Goal: Task Accomplishment & Management: Manage account settings

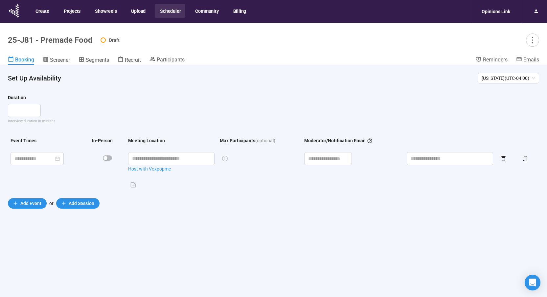
scroll to position [23, 0]
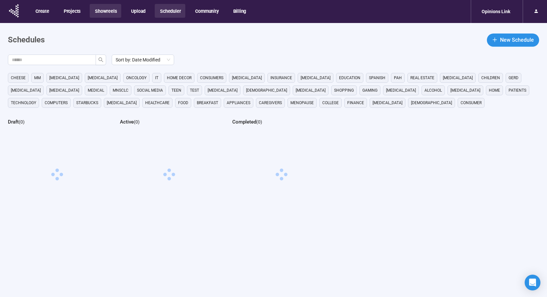
click at [111, 10] on button "Showreels" at bounding box center [106, 11] width 32 height 14
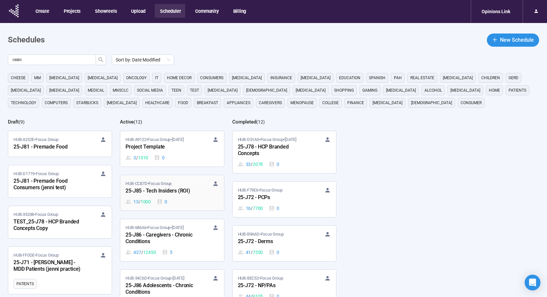
click at [179, 202] on div "13 / 1000 0" at bounding box center [172, 201] width 93 height 7
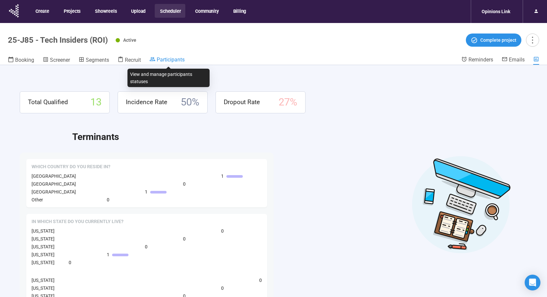
click at [175, 60] on span "Participants" at bounding box center [171, 60] width 28 height 6
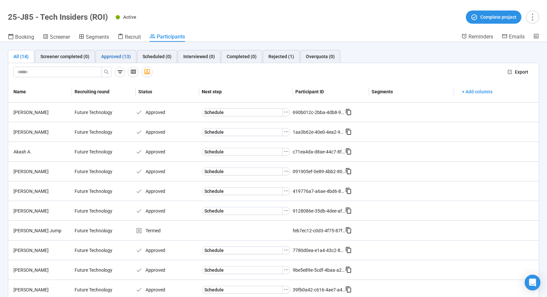
click at [115, 55] on div "Approved (13)" at bounding box center [116, 56] width 30 height 7
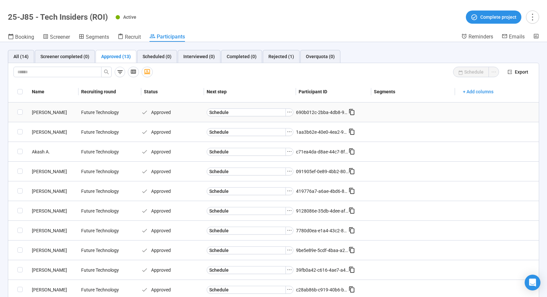
click at [350, 113] on icon at bounding box center [352, 112] width 7 height 7
click at [530, 16] on icon "more" at bounding box center [532, 16] width 9 height 9
click at [522, 30] on span "Project details" at bounding box center [519, 31] width 29 height 7
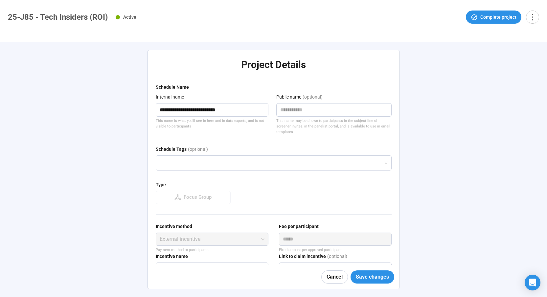
scroll to position [55, 0]
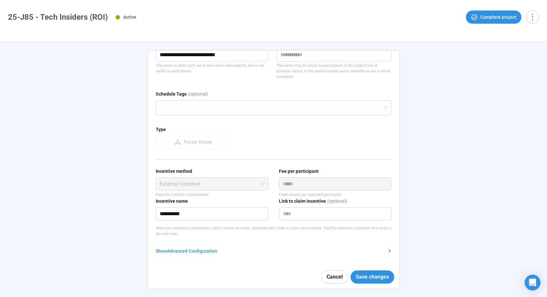
click at [168, 253] on div "Show Advanced Configuration" at bounding box center [270, 251] width 228 height 7
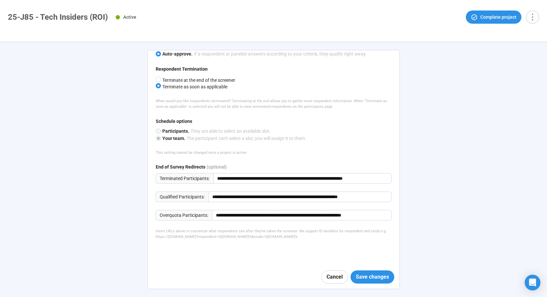
scroll to position [369, 0]
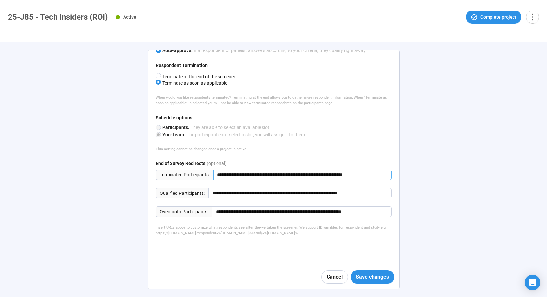
click at [217, 175] on input "**********" at bounding box center [302, 175] width 179 height 11
click at [210, 194] on input "**********" at bounding box center [299, 193] width 183 height 11
drag, startPoint x: 213, startPoint y: 193, endPoint x: 447, endPoint y: 194, distance: 234.1
click at [447, 194] on div "**********" at bounding box center [273, 169] width 547 height 255
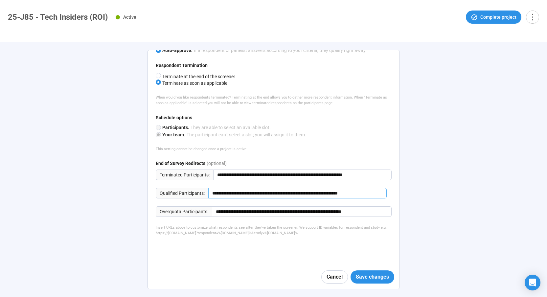
scroll to position [0, 0]
click at [332, 277] on span "Cancel" at bounding box center [335, 277] width 16 height 8
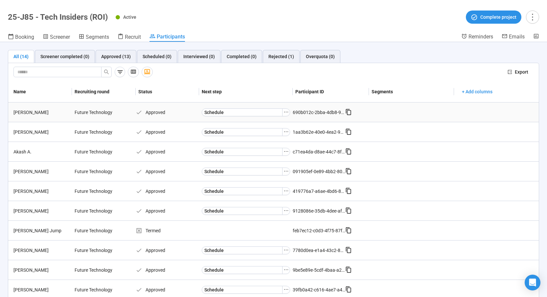
click at [346, 114] on icon at bounding box center [349, 112] width 7 height 7
click at [529, 17] on icon "more" at bounding box center [532, 16] width 9 height 9
click at [527, 30] on span "Project details" at bounding box center [519, 31] width 29 height 7
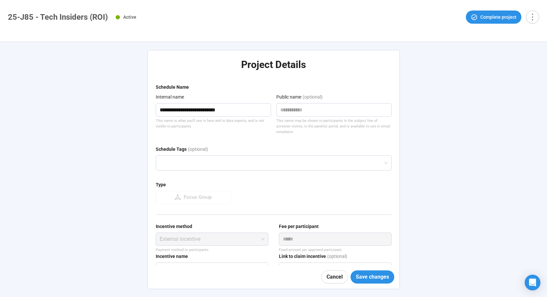
type textarea "**********"
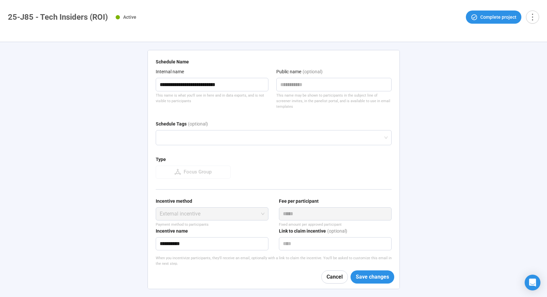
scroll to position [55, 0]
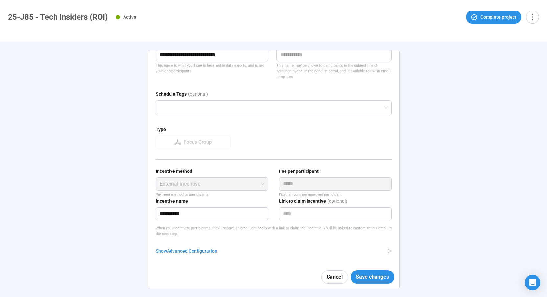
click at [195, 250] on div "Show Advanced Configuration" at bounding box center [270, 251] width 228 height 7
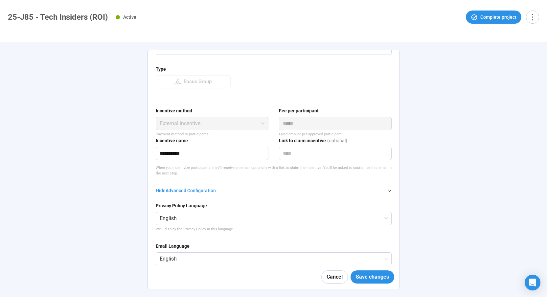
scroll to position [369, 0]
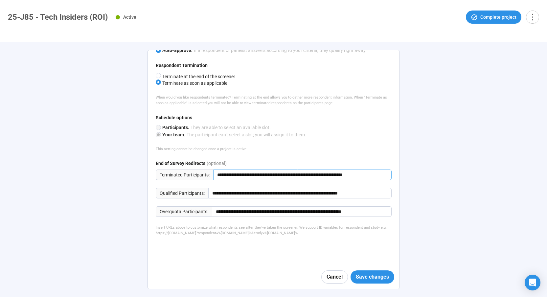
click at [216, 177] on input "**********" at bounding box center [302, 175] width 179 height 11
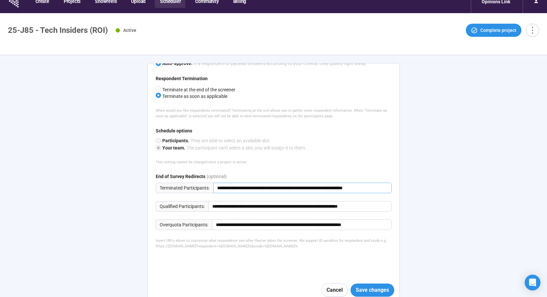
scroll to position [0, 0]
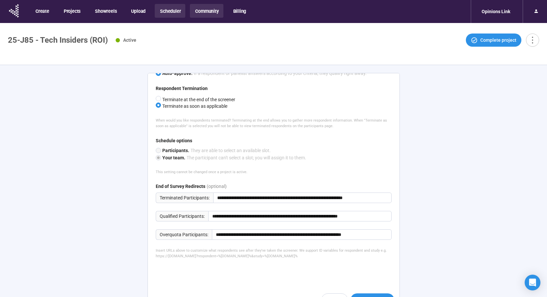
click at [200, 11] on button "Community" at bounding box center [206, 11] width 33 height 14
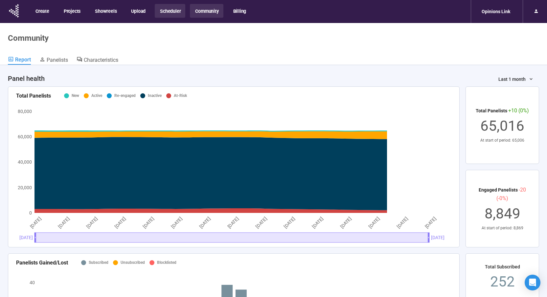
click at [170, 12] on button "Scheduler" at bounding box center [170, 11] width 31 height 14
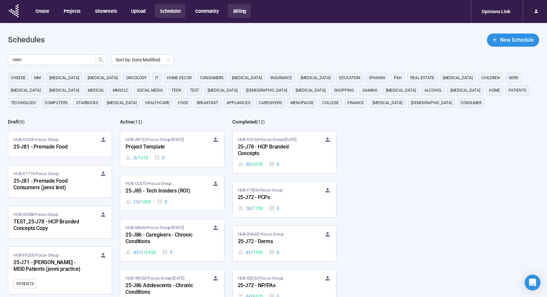
click at [231, 13] on button "Billing" at bounding box center [239, 11] width 23 height 14
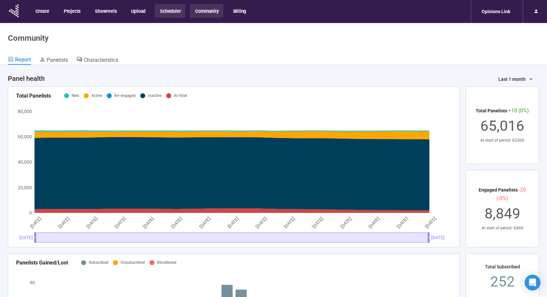
click at [168, 15] on button "Scheduler" at bounding box center [170, 11] width 31 height 14
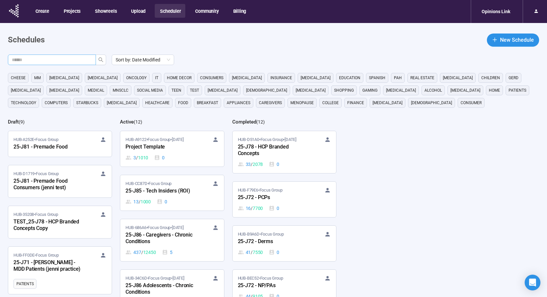
click at [52, 59] on input "text" at bounding box center [49, 59] width 75 height 7
type input "***"
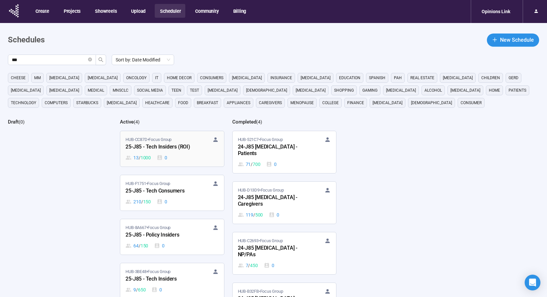
click at [172, 142] on span "HUB-CC87D • Focus Group" at bounding box center [149, 139] width 46 height 7
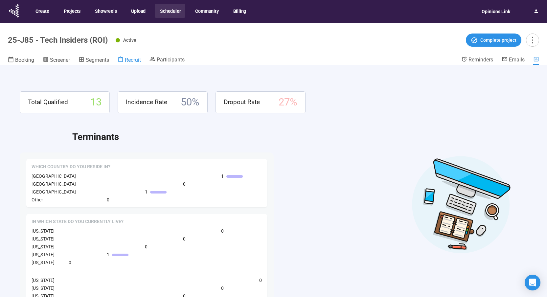
click at [133, 59] on span "Recruit" at bounding box center [133, 60] width 16 height 6
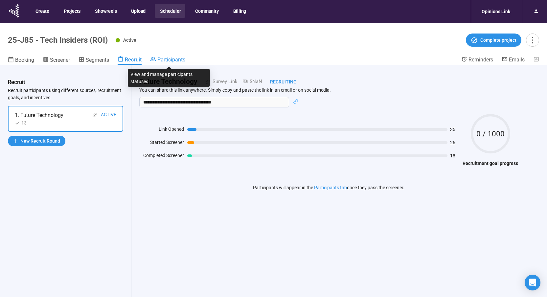
click at [183, 57] on span "Participants" at bounding box center [171, 60] width 28 height 6
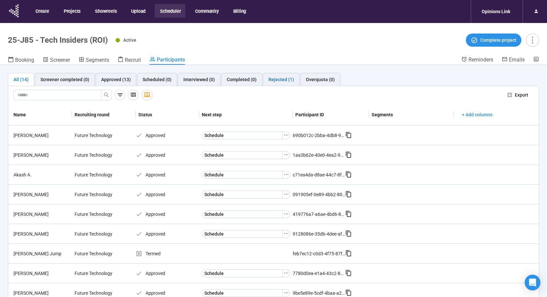
click at [269, 82] on div "Rejected (1)" at bounding box center [282, 79] width 26 height 7
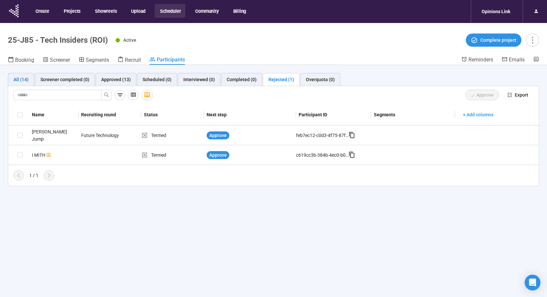
click at [18, 81] on div "All (14)" at bounding box center [20, 79] width 15 height 7
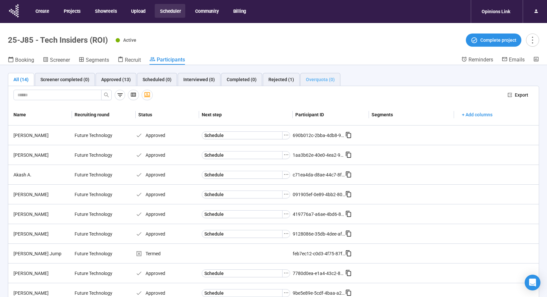
click at [335, 82] on div "Overquota (0)" at bounding box center [321, 79] width 40 height 13
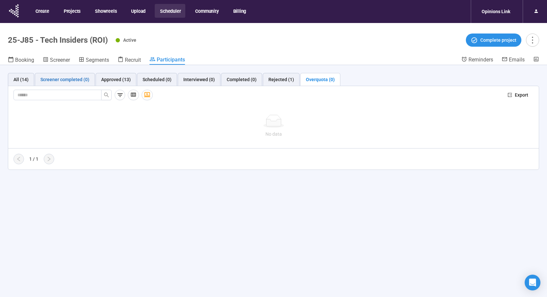
click at [68, 81] on div "Screener completed (0)" at bounding box center [64, 79] width 49 height 7
click at [99, 81] on div "Approved (13)" at bounding box center [116, 79] width 41 height 13
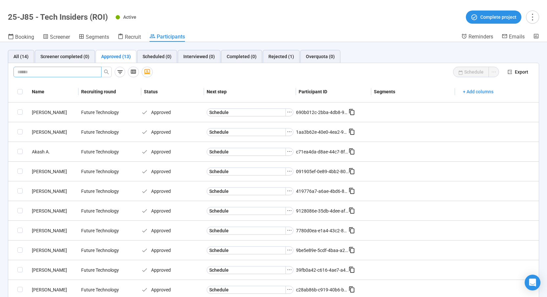
click at [69, 73] on input "text" at bounding box center [54, 71] width 75 height 7
paste input "**********"
type input "**********"
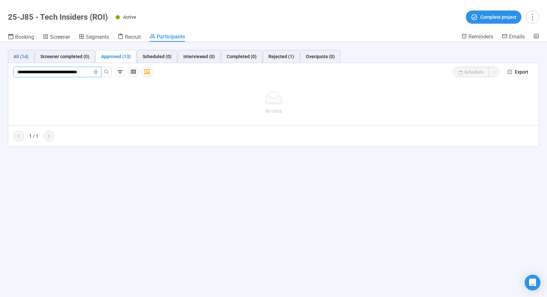
click at [28, 58] on div "All (14)" at bounding box center [20, 56] width 15 height 7
click at [40, 72] on input "**********" at bounding box center [54, 71] width 75 height 7
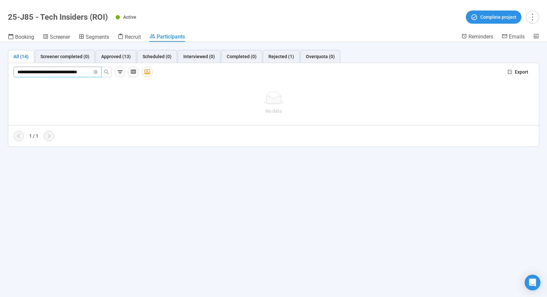
click at [40, 72] on input "**********" at bounding box center [54, 71] width 75 height 7
click at [94, 73] on icon "close-circle" at bounding box center [96, 72] width 4 height 4
click at [94, 73] on span at bounding box center [96, 71] width 4 height 7
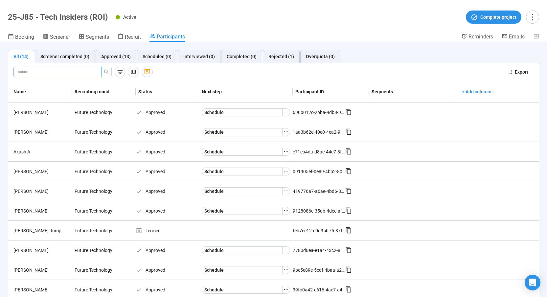
click at [56, 73] on input "text" at bounding box center [54, 71] width 75 height 7
paste input "**********"
type input "**********"
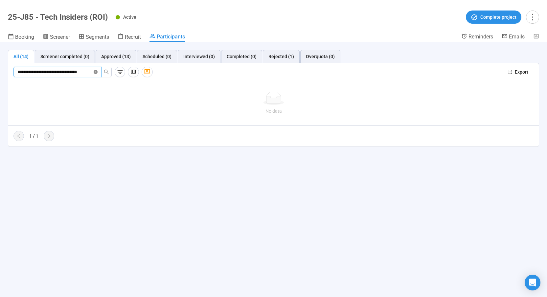
click at [97, 73] on icon "close-circle" at bounding box center [96, 72] width 4 height 4
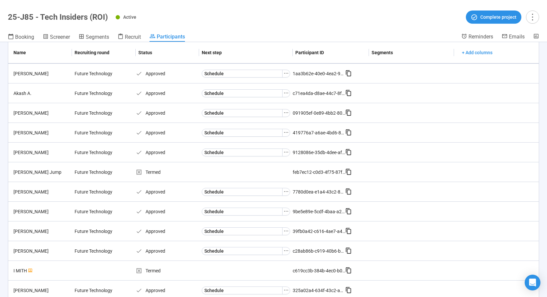
scroll to position [0, 0]
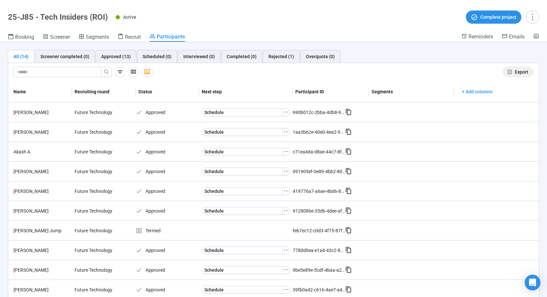
click at [515, 71] on span "Export" at bounding box center [521, 71] width 13 height 7
click at [309, 231] on div "feb7ec12-c0d3-4f75-87f4-72440e2441bd" at bounding box center [319, 230] width 53 height 7
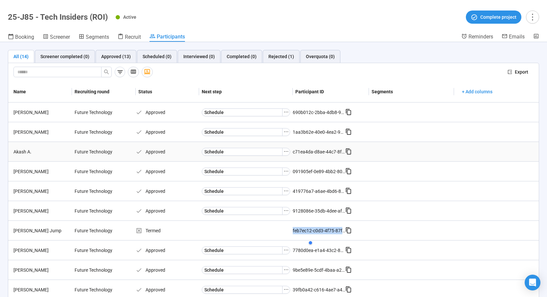
copy div "feb7ec12-c0d3-4f75-87f4-72440e2441bd"
click at [282, 58] on div "Rejected (1)" at bounding box center [282, 56] width 26 height 7
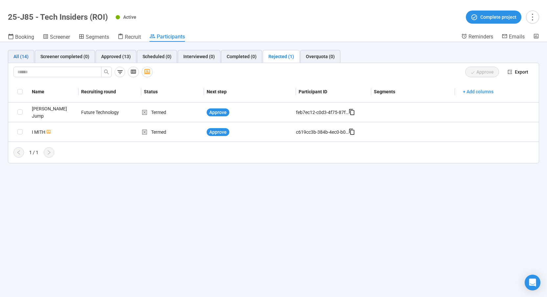
click at [22, 56] on div "All (14)" at bounding box center [20, 56] width 15 height 7
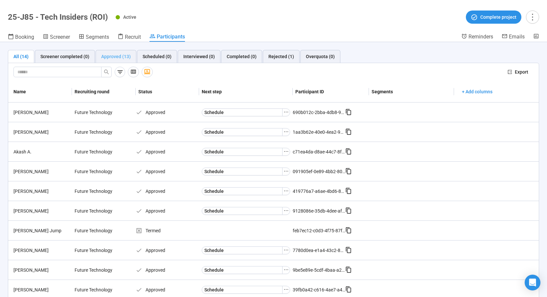
click at [122, 60] on div "Approved (13)" at bounding box center [116, 56] width 41 height 13
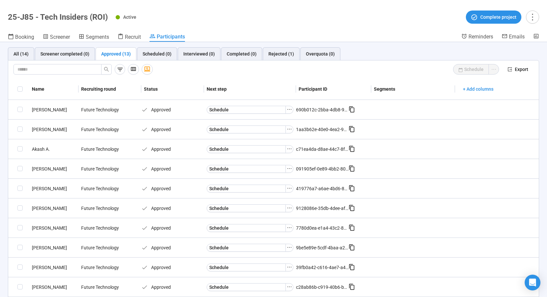
scroll to position [4, 0]
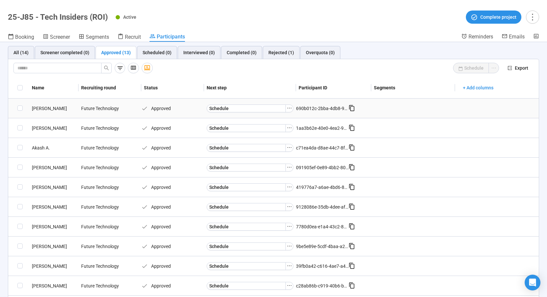
click at [350, 107] on icon at bounding box center [352, 108] width 7 height 7
click at [471, 90] on span "+ Add columns" at bounding box center [478, 87] width 31 height 7
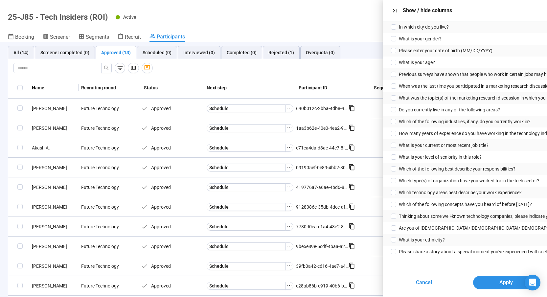
scroll to position [0, 0]
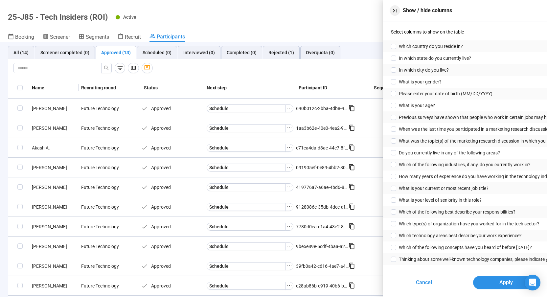
click at [395, 10] on icon "button" at bounding box center [395, 10] width 7 height 7
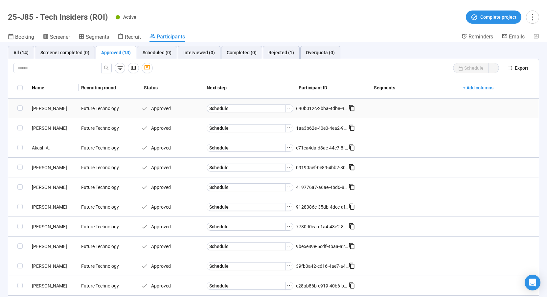
click at [350, 109] on icon at bounding box center [352, 108] width 7 height 7
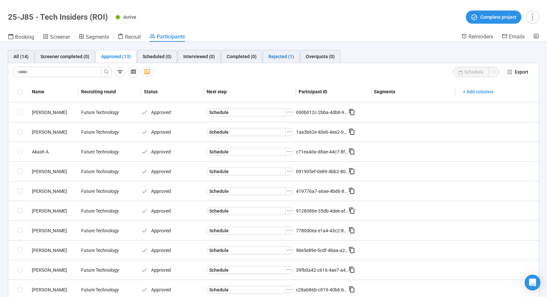
click at [279, 57] on div "Rejected (1)" at bounding box center [282, 56] width 26 height 7
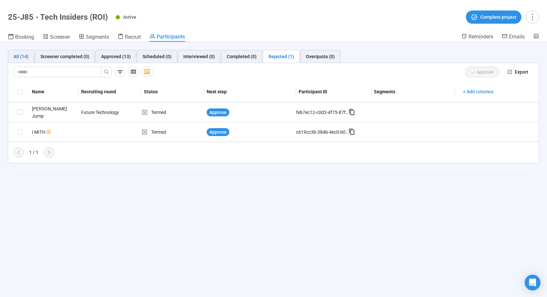
click at [23, 56] on div "All (14)" at bounding box center [20, 56] width 15 height 7
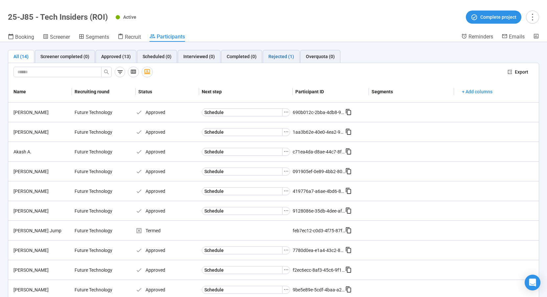
click at [273, 55] on div "Rejected (1)" at bounding box center [282, 56] width 26 height 7
